Goal: Transaction & Acquisition: Purchase product/service

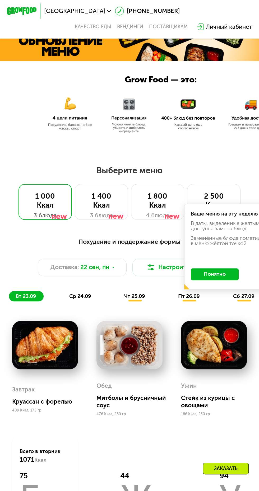
scroll to position [114, 0]
click at [82, 295] on span "ср 24.09" at bounding box center [80, 296] width 22 height 6
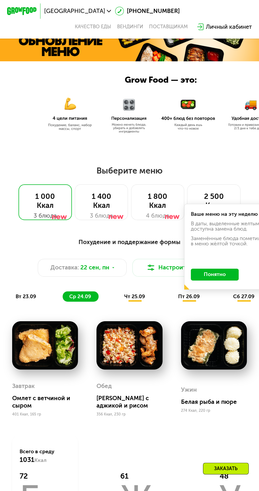
click at [135, 300] on div "чт 25.09" at bounding box center [134, 296] width 35 height 10
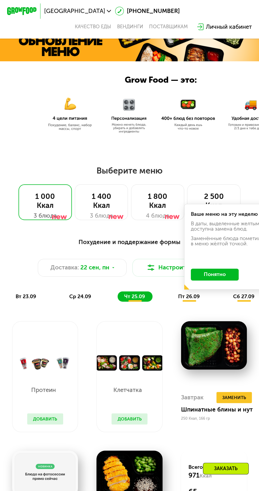
scroll to position [113, 0]
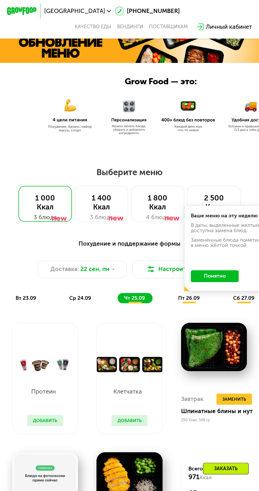
click at [18, 298] on span "вт 23.09" at bounding box center [26, 298] width 21 height 6
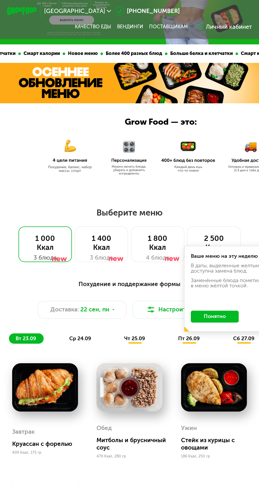
scroll to position [0, 0]
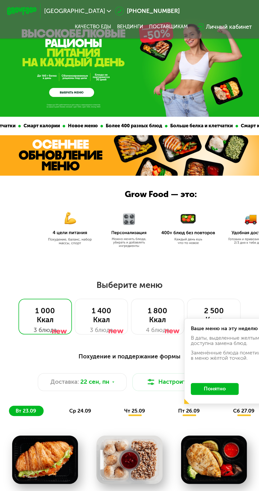
click at [77, 92] on link "ВЫБРАТЬ МЕНЮ" at bounding box center [71, 92] width 45 height 9
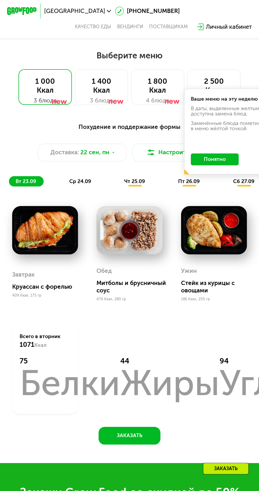
scroll to position [241, 0]
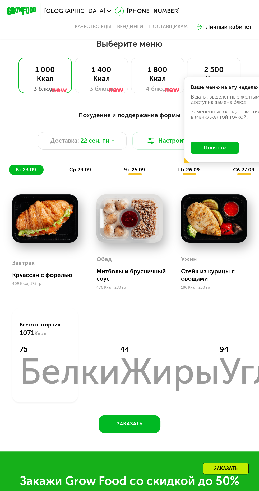
click at [218, 146] on button "Понятно" at bounding box center [215, 148] width 48 height 12
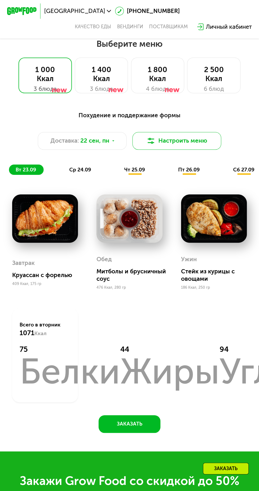
click at [195, 139] on button "Настроить меню" at bounding box center [176, 141] width 89 height 18
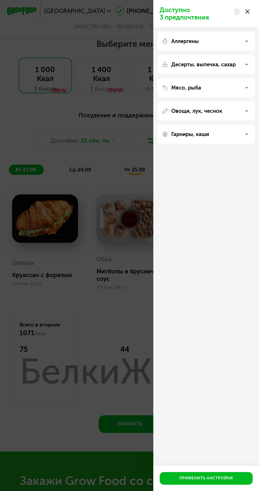
click at [125, 53] on div "Доступно 3 предпочтения Аллергены Десерты, выпечка, сахар Мясо, рыба Овощи, лук…" at bounding box center [129, 245] width 259 height 491
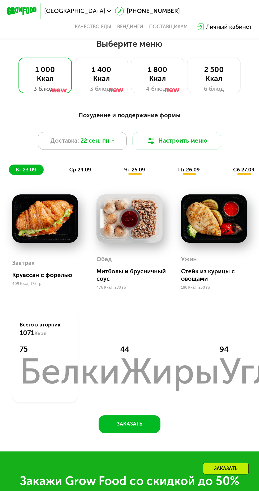
click at [90, 137] on span "22 сен, пн" at bounding box center [94, 140] width 29 height 9
click at [195, 204] on img at bounding box center [214, 218] width 66 height 48
click at [83, 172] on span "ср 24.09" at bounding box center [80, 170] width 22 height 6
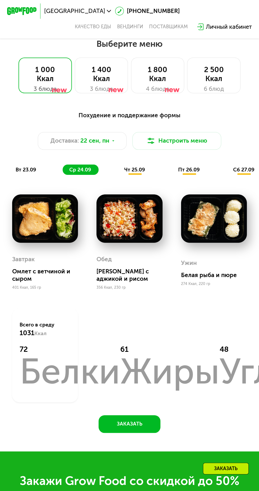
click at [137, 171] on span "чт 25.09" at bounding box center [134, 170] width 21 height 6
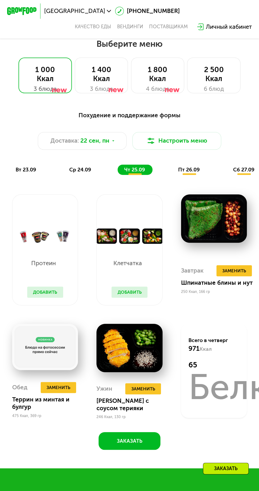
click at [189, 173] on div "пт 26.09" at bounding box center [189, 169] width 36 height 10
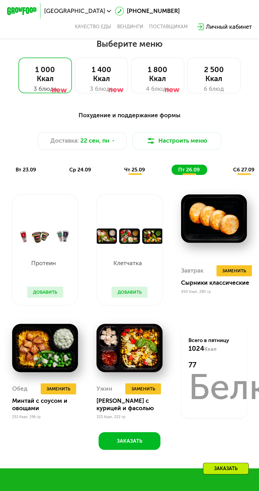
click at [239, 170] on span "сб 27.09" at bounding box center [243, 170] width 21 height 6
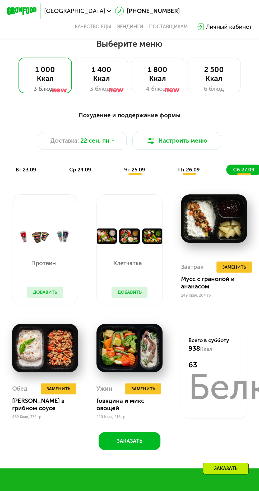
click at [30, 170] on span "вт 23.09" at bounding box center [26, 170] width 21 height 6
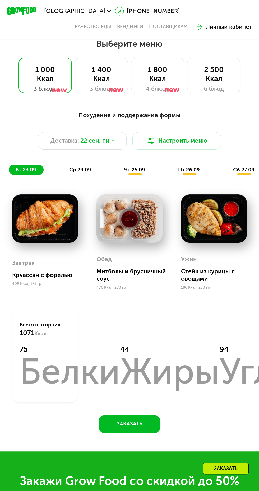
click at [55, 244] on div at bounding box center [45, 221] width 66 height 54
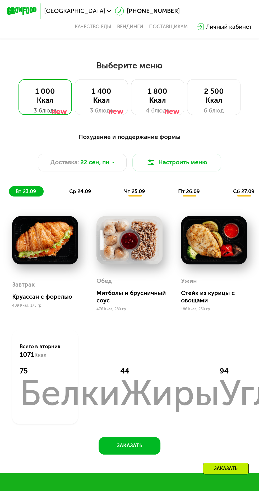
scroll to position [223, 0]
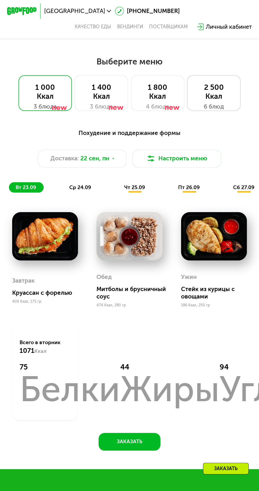
click at [222, 82] on div "2 500 Ккал 6 блюд" at bounding box center [213, 92] width 53 height 35
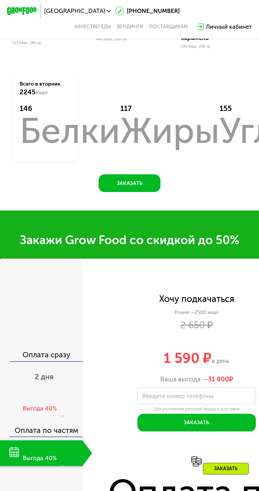
scroll to position [617, 0]
